Goal: Task Accomplishment & Management: Complete application form

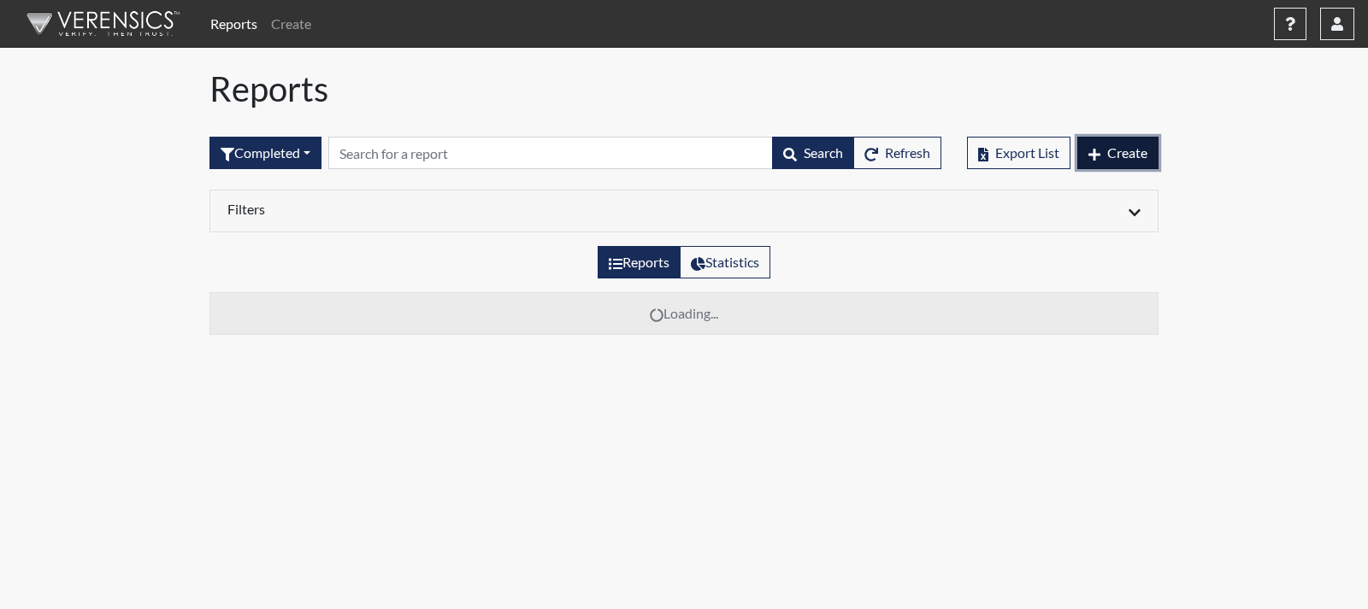
click at [1083, 147] on button "Create" at bounding box center [1117, 153] width 81 height 32
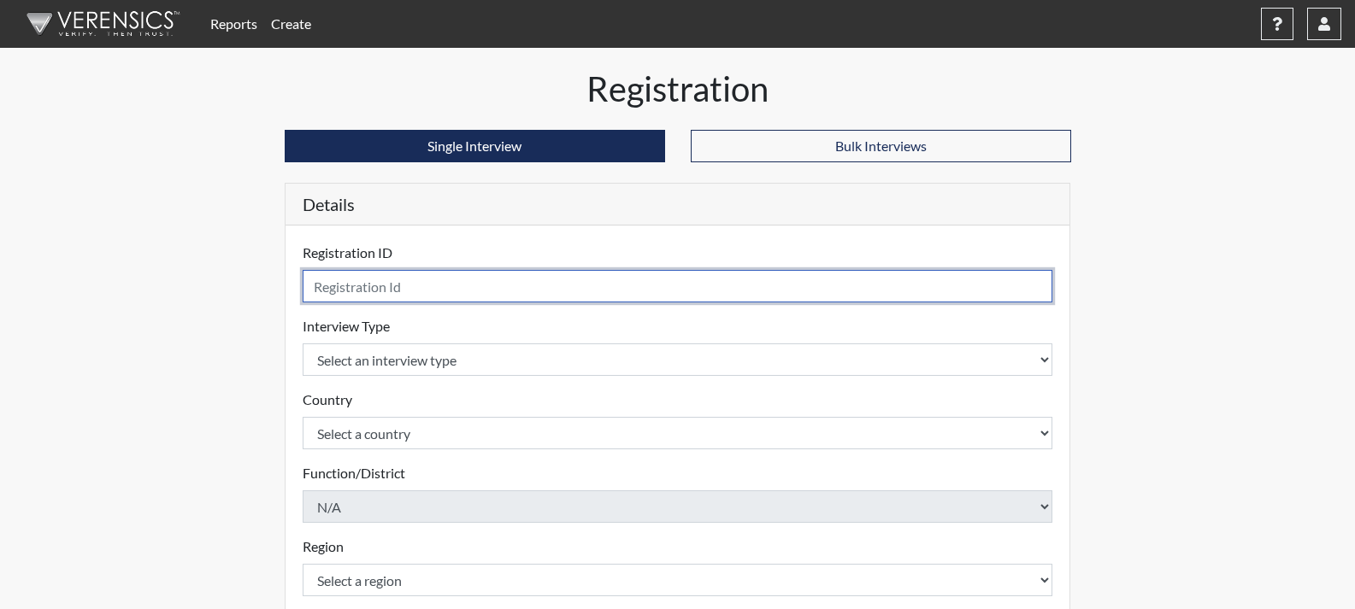
click at [515, 288] on input "text" at bounding box center [678, 286] width 750 height 32
type input "CDH9580"
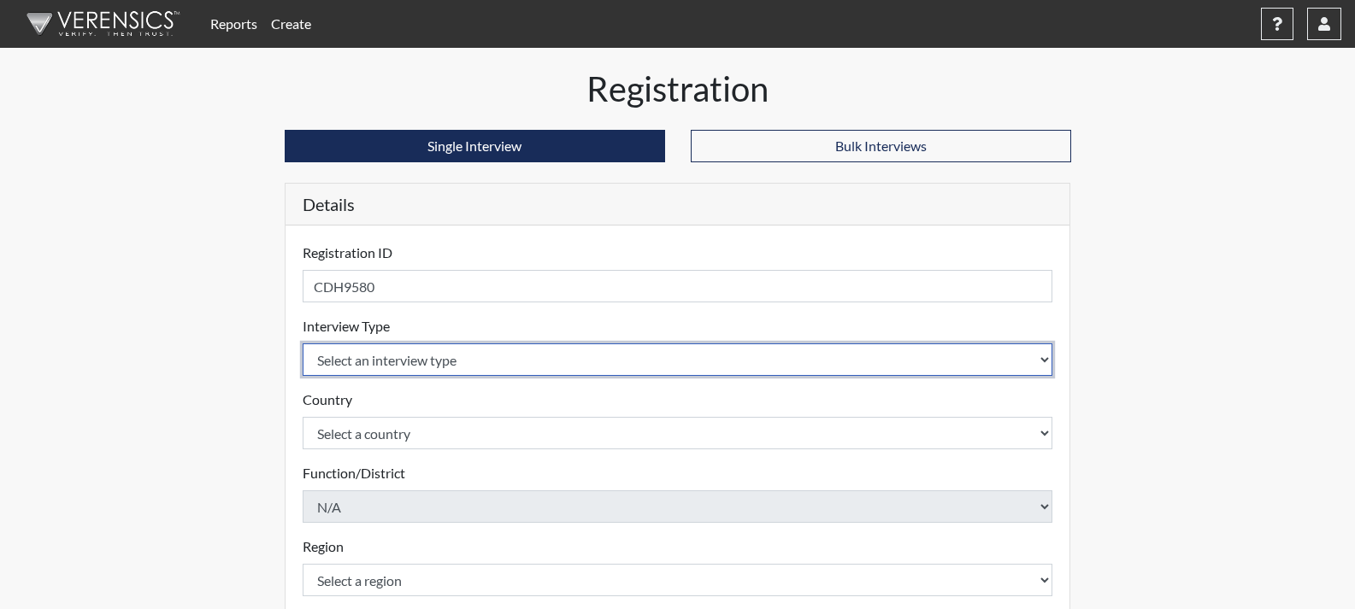
click at [674, 353] on select "Select an interview type Corrections Pre-Employment" at bounding box center [678, 360] width 750 height 32
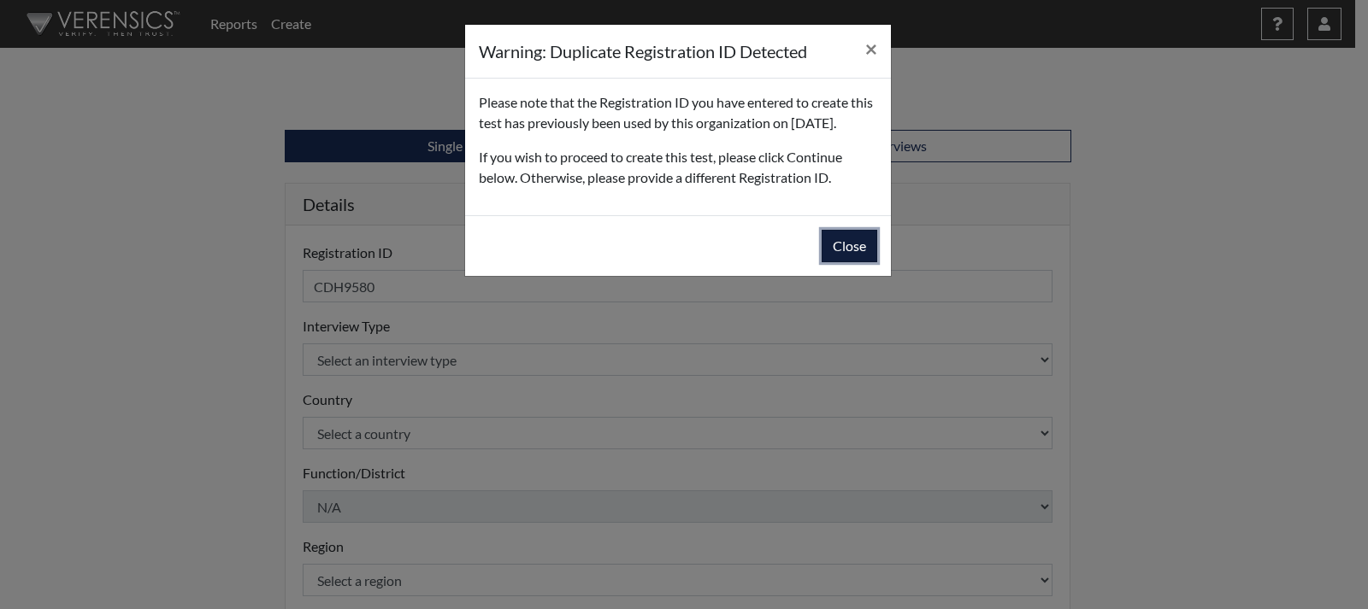
click at [836, 262] on button "Close" at bounding box center [849, 246] width 56 height 32
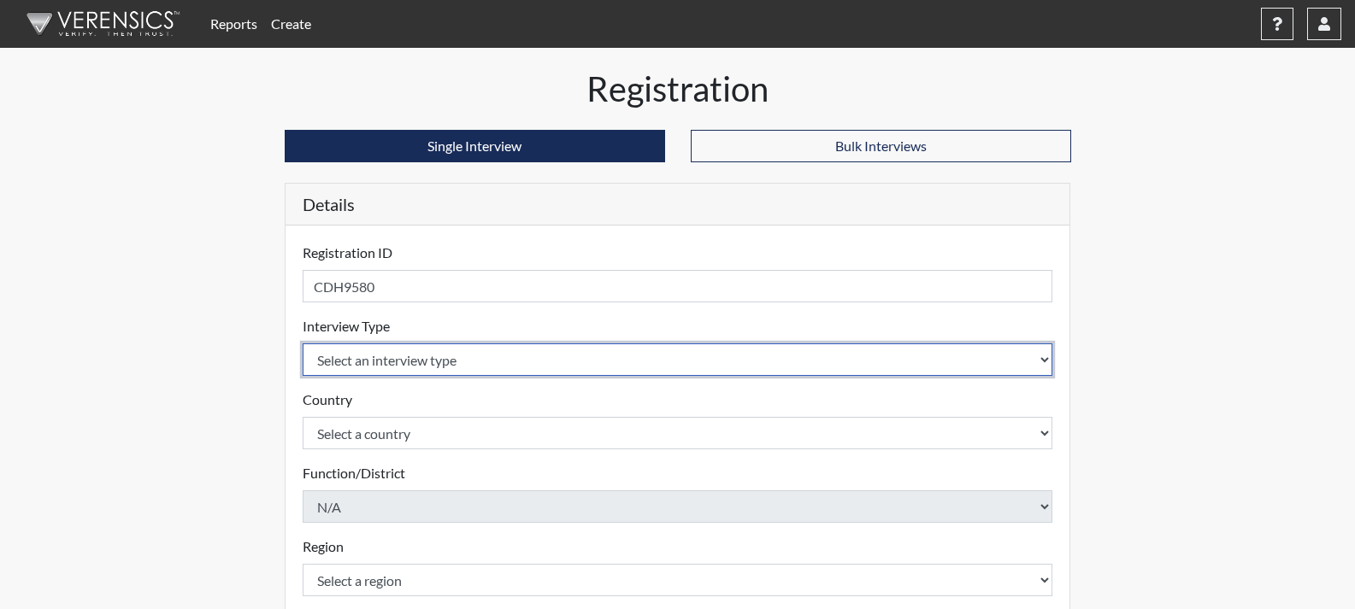
click at [428, 363] on select "Select an interview type Corrections Pre-Employment" at bounding box center [678, 360] width 750 height 32
select select "ff733e93-e1bf-11ea-9c9f-0eff0cf7eb8f"
click at [303, 344] on select "Select an interview type Corrections Pre-Employment" at bounding box center [678, 360] width 750 height 32
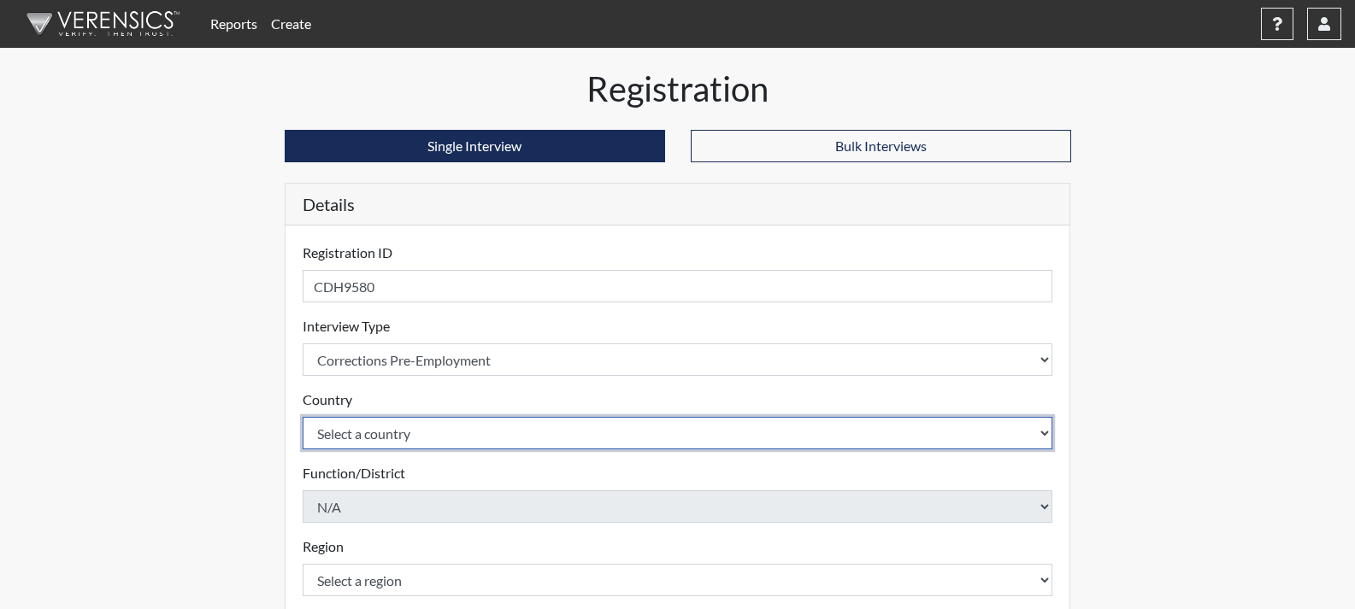
click at [414, 434] on select "Select a country [GEOGRAPHIC_DATA] [GEOGRAPHIC_DATA]" at bounding box center [678, 433] width 750 height 32
select select "united-states-of-[GEOGRAPHIC_DATA]"
click at [303, 417] on select "Select a country [GEOGRAPHIC_DATA] [GEOGRAPHIC_DATA]" at bounding box center [678, 433] width 750 height 32
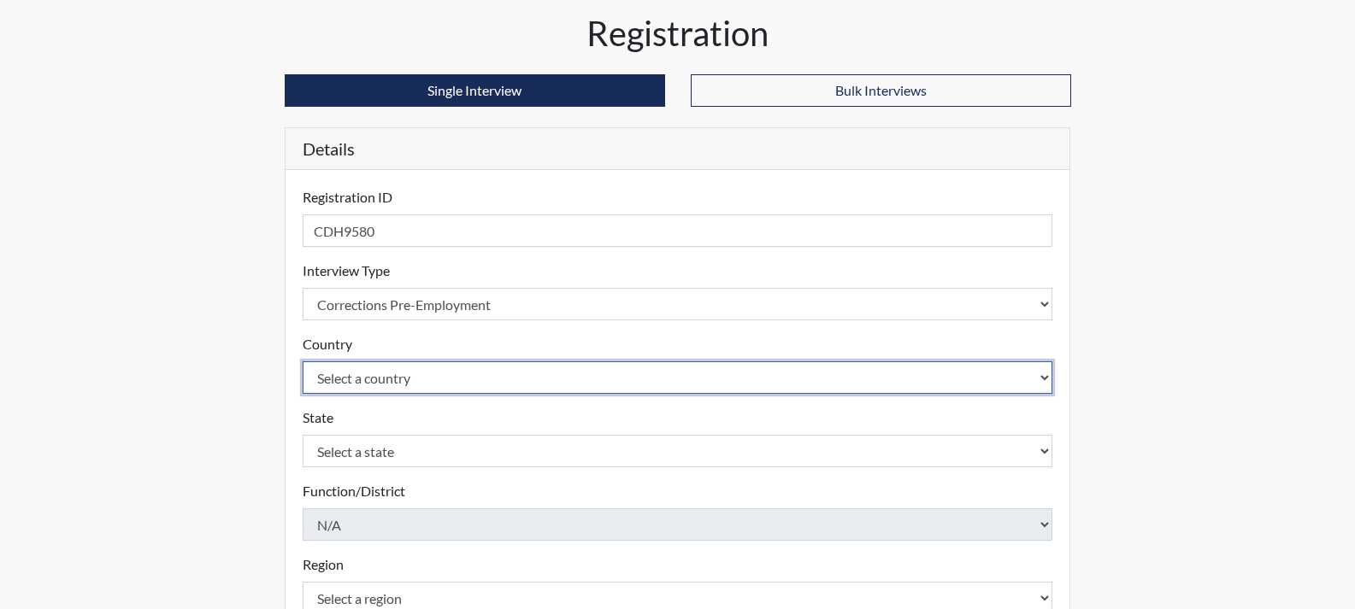
scroll to position [85, 0]
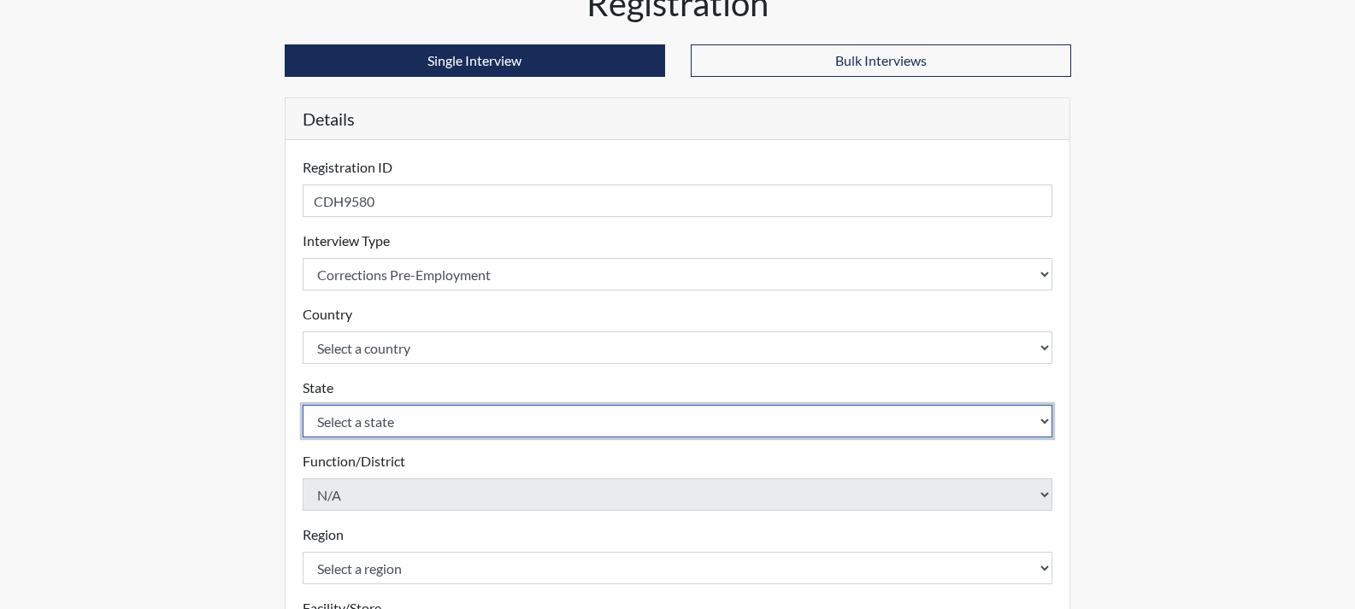
click at [415, 409] on select "Select a state [US_STATE] [US_STATE] [US_STATE] [US_STATE] [US_STATE] [US_STATE…" at bounding box center [678, 421] width 750 height 32
select select "GA"
click at [303, 405] on select "Select a state [US_STATE] [US_STATE] [US_STATE] [US_STATE] [US_STATE] [US_STATE…" at bounding box center [678, 421] width 750 height 32
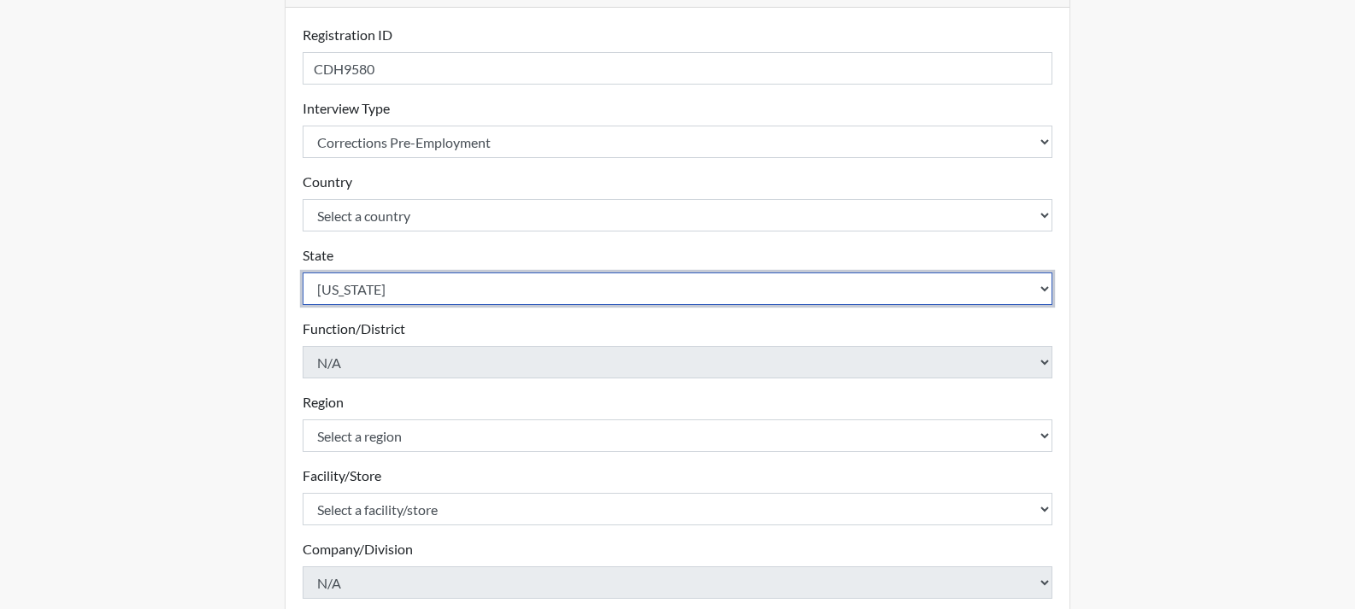
scroll to position [342, 0]
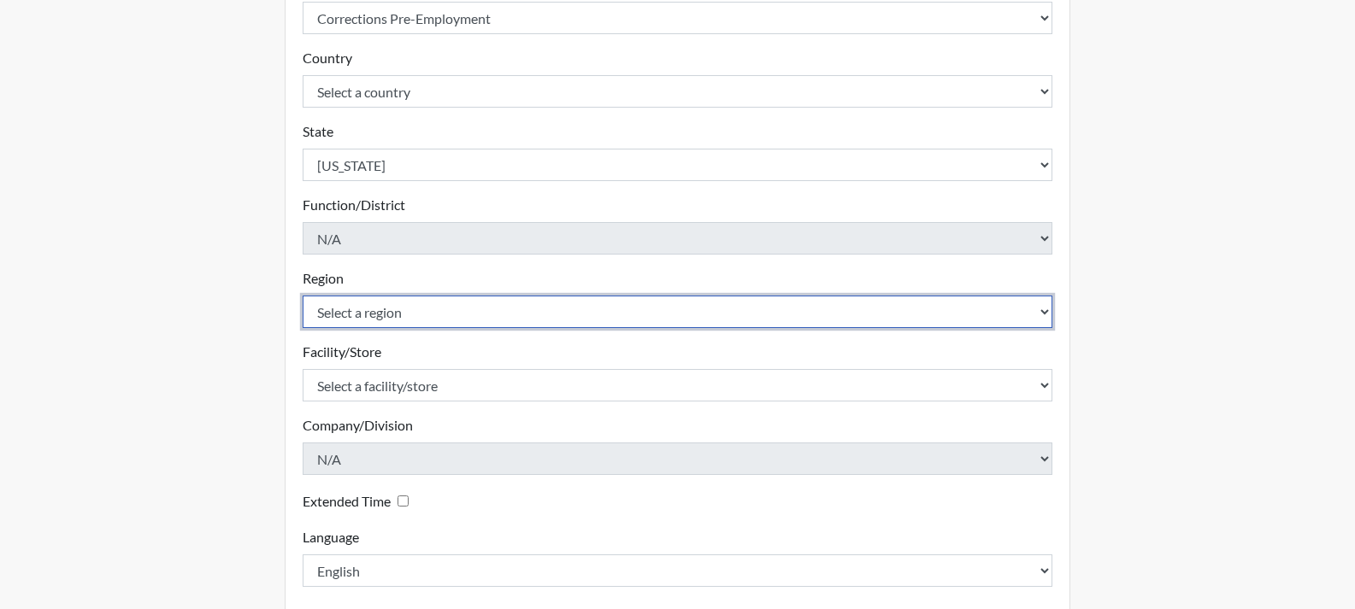
click at [369, 321] on select "Select a region [GEOGRAPHIC_DATA]" at bounding box center [678, 312] width 750 height 32
select select "51976826-f18e-4b67-8d3b-b0a0fa2f97ff"
click at [303, 296] on select "Select a region [GEOGRAPHIC_DATA]" at bounding box center [678, 312] width 750 height 32
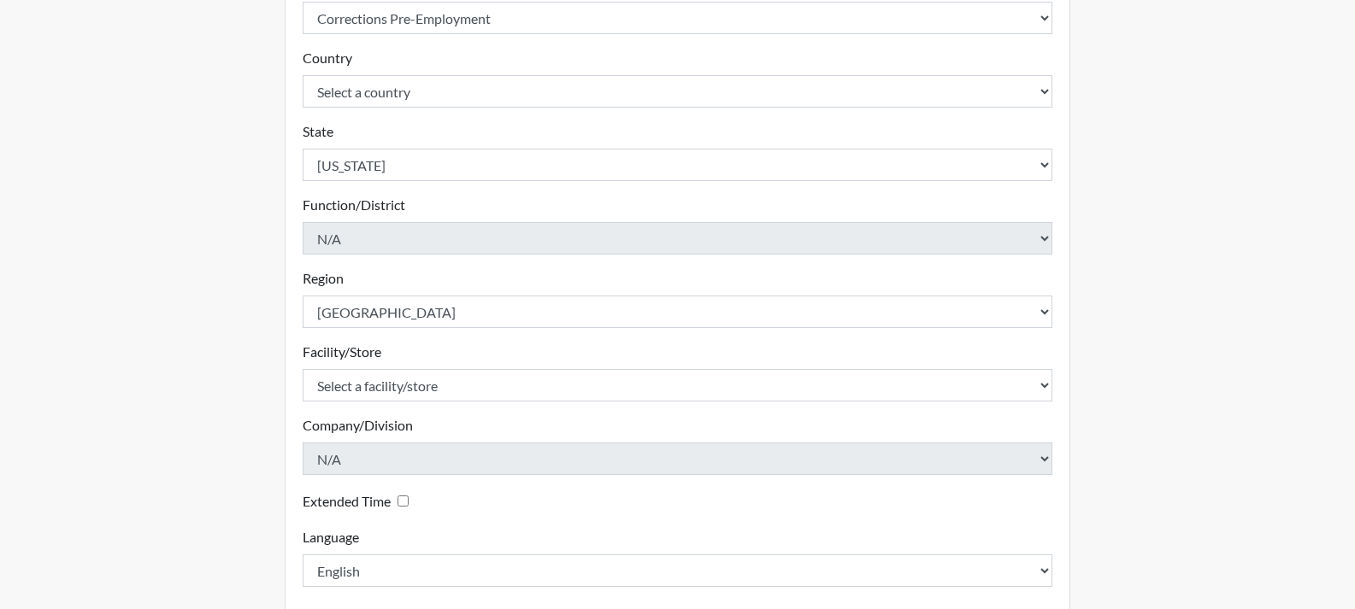
click at [371, 404] on form "Registration ID CDH9580 Please provide a registration ID. Interview Type Select…" at bounding box center [678, 244] width 750 height 686
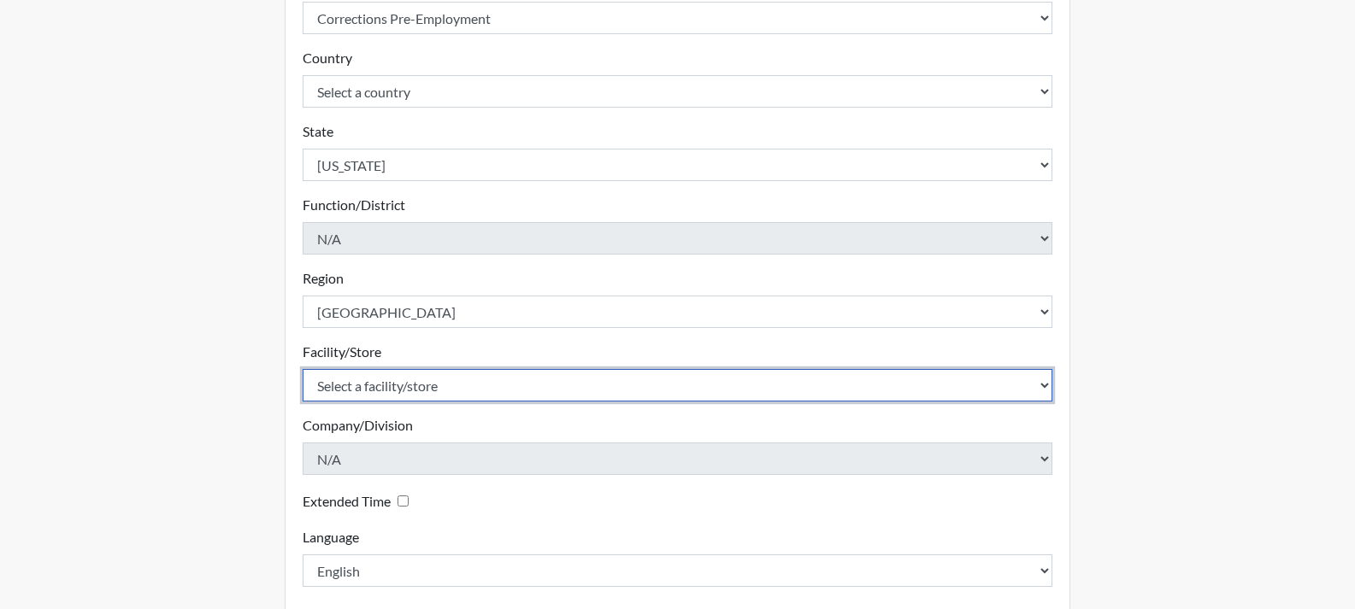
click at [374, 395] on select "Select a facility/store [PERSON_NAME] RSAT [PERSON_NAME]" at bounding box center [678, 385] width 750 height 32
select select "fe048dc8-8513-4baa-9e67-433064e9acd7"
click at [303, 369] on select "Select a facility/store [PERSON_NAME] RSAT [PERSON_NAME]" at bounding box center [678, 385] width 750 height 32
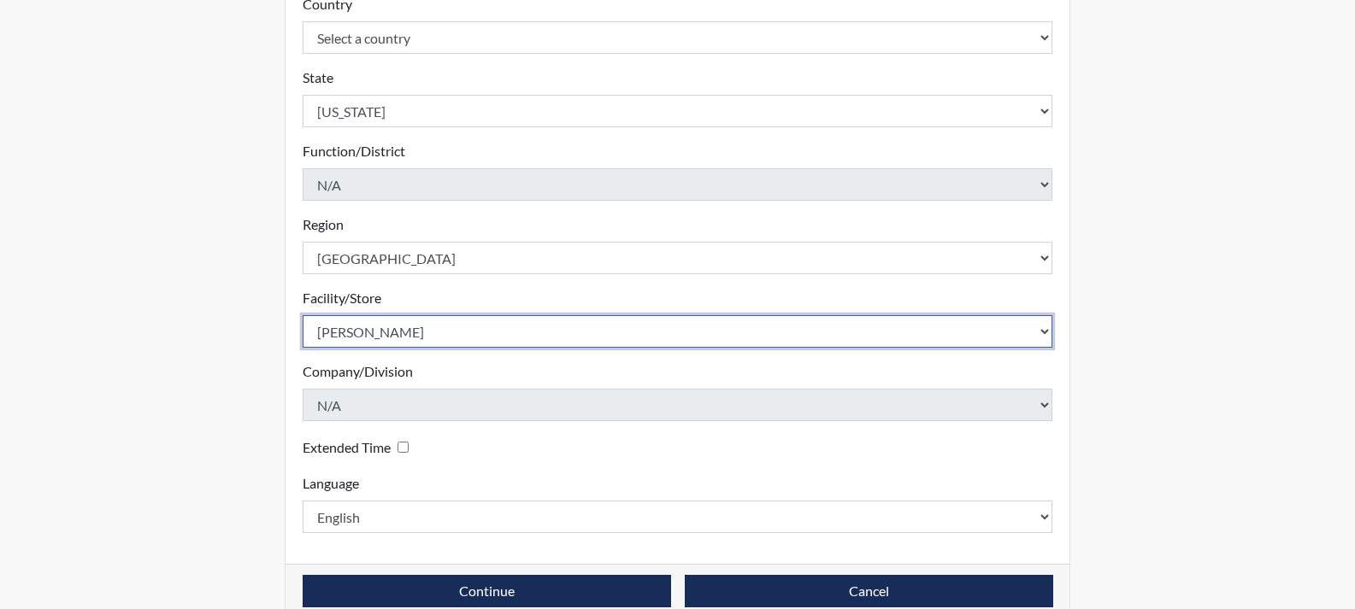
scroll to position [426, 0]
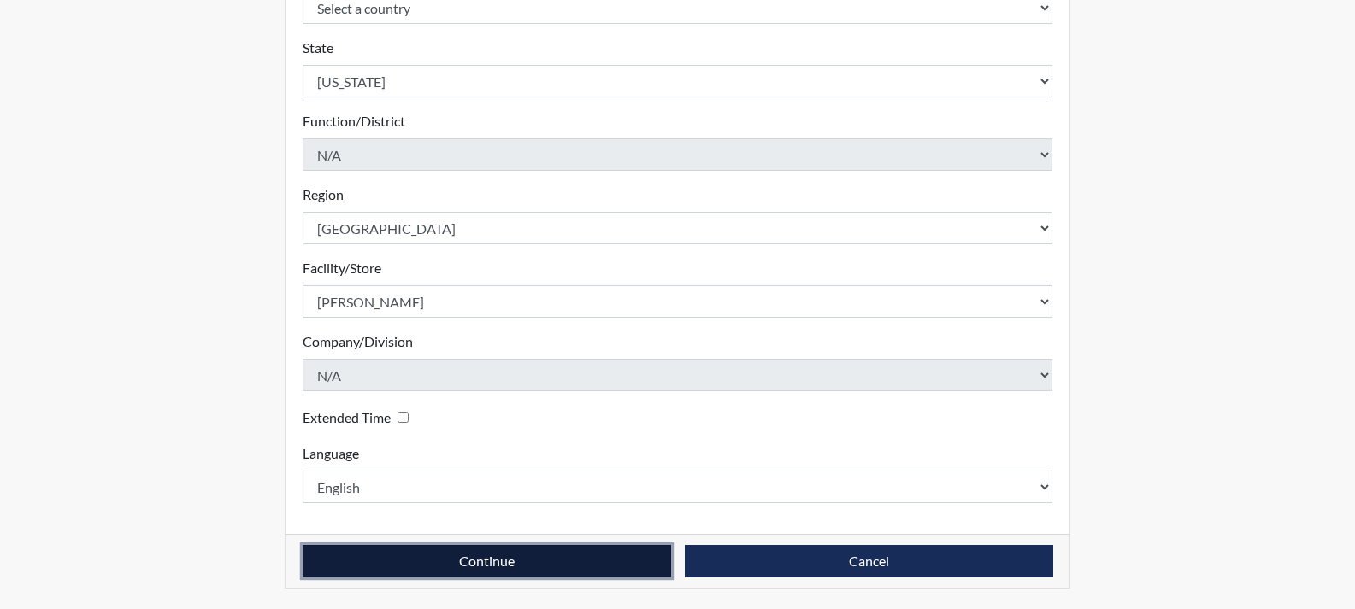
click at [468, 566] on button "Continue" at bounding box center [487, 561] width 368 height 32
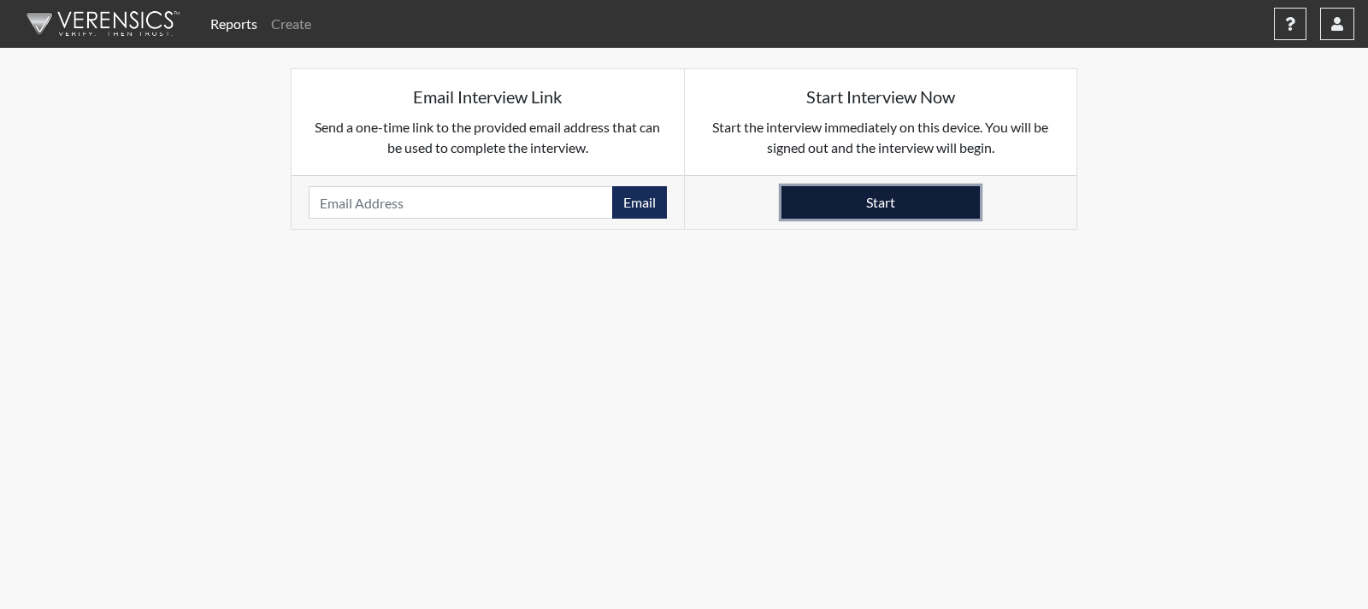
click at [914, 205] on button "Start" at bounding box center [880, 202] width 198 height 32
